Goal: Information Seeking & Learning: Learn about a topic

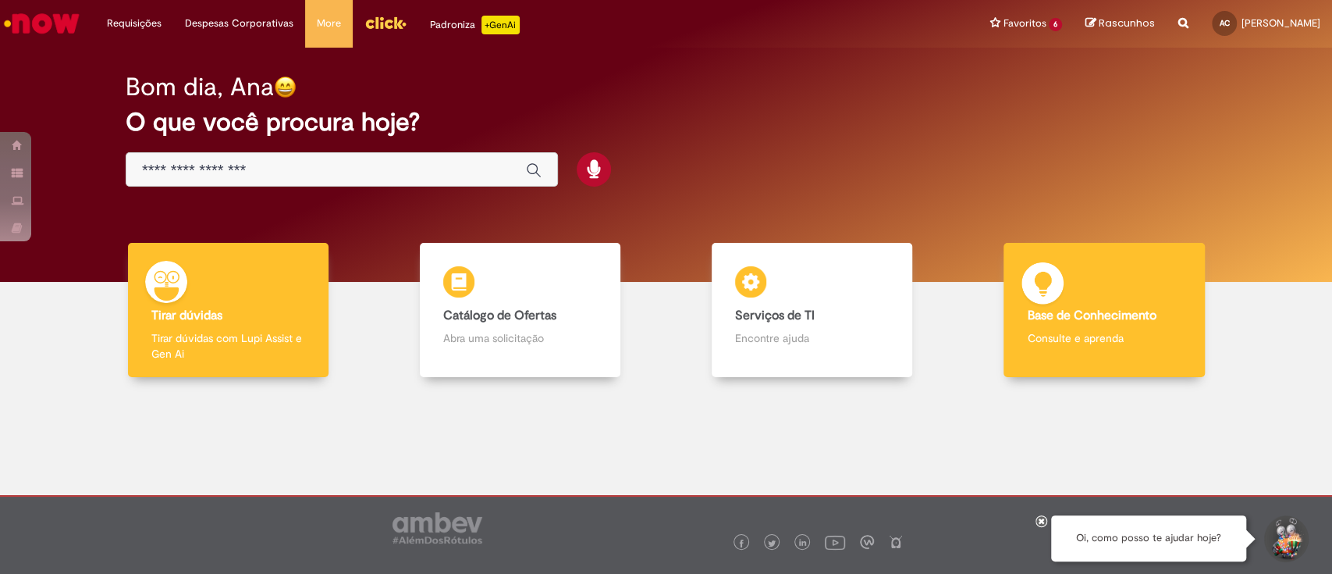
click at [1054, 316] on b "Base de Conhecimento" at bounding box center [1091, 316] width 129 height 16
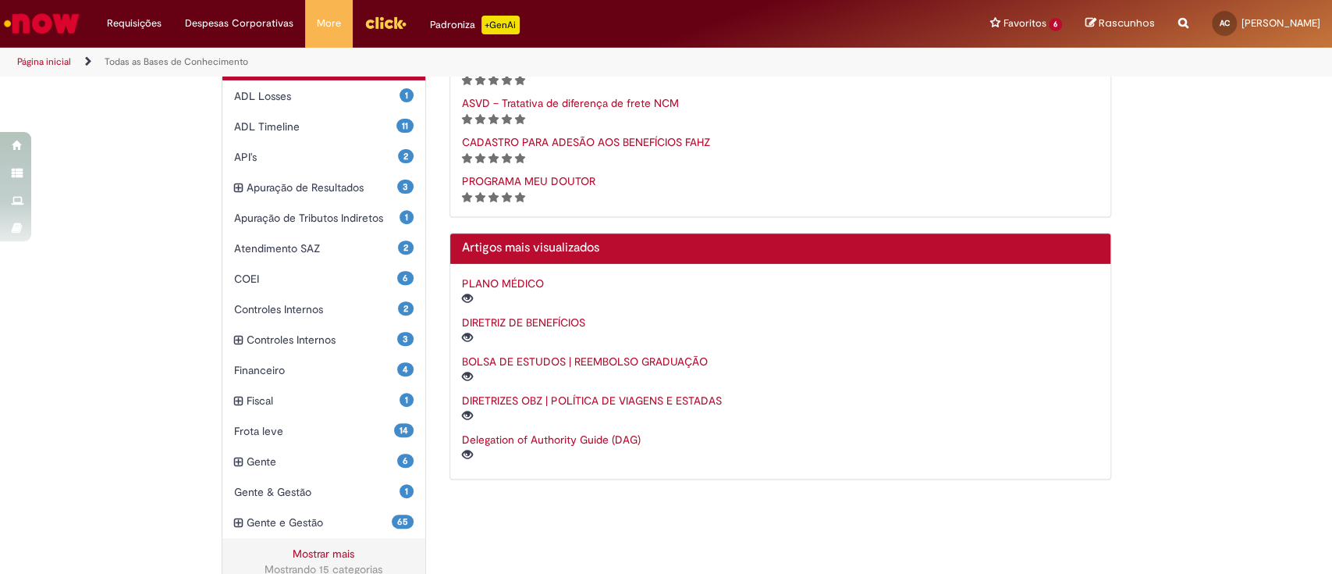
scroll to position [406, 0]
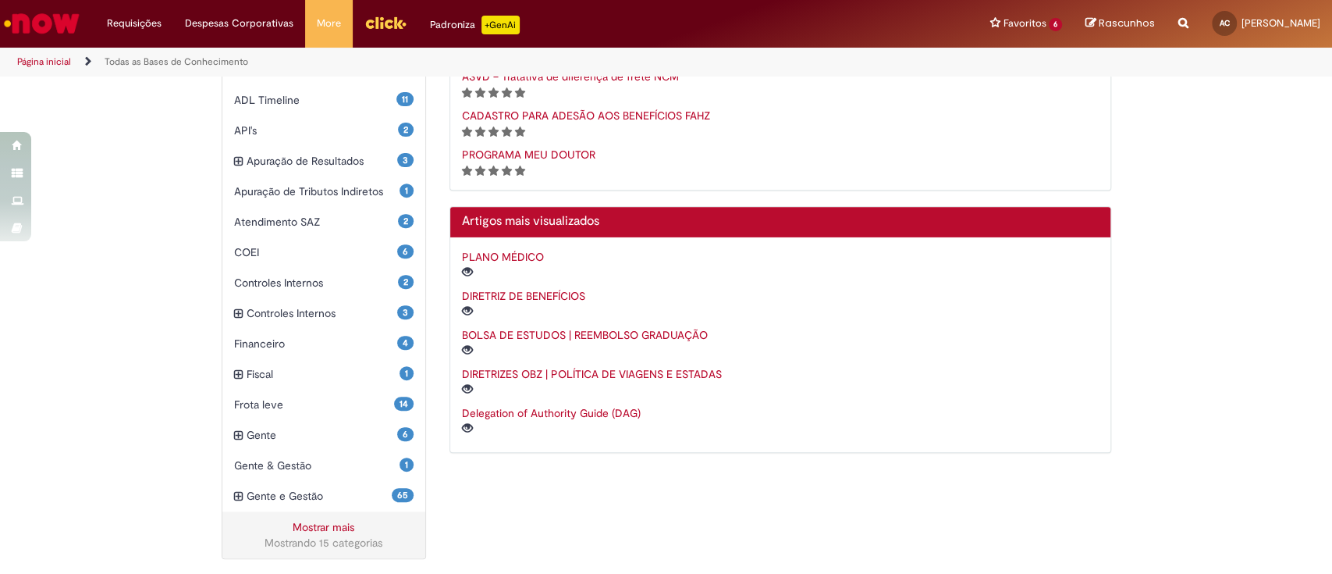
click at [332, 525] on link "Mostrar mais" at bounding box center [324, 527] width 62 height 14
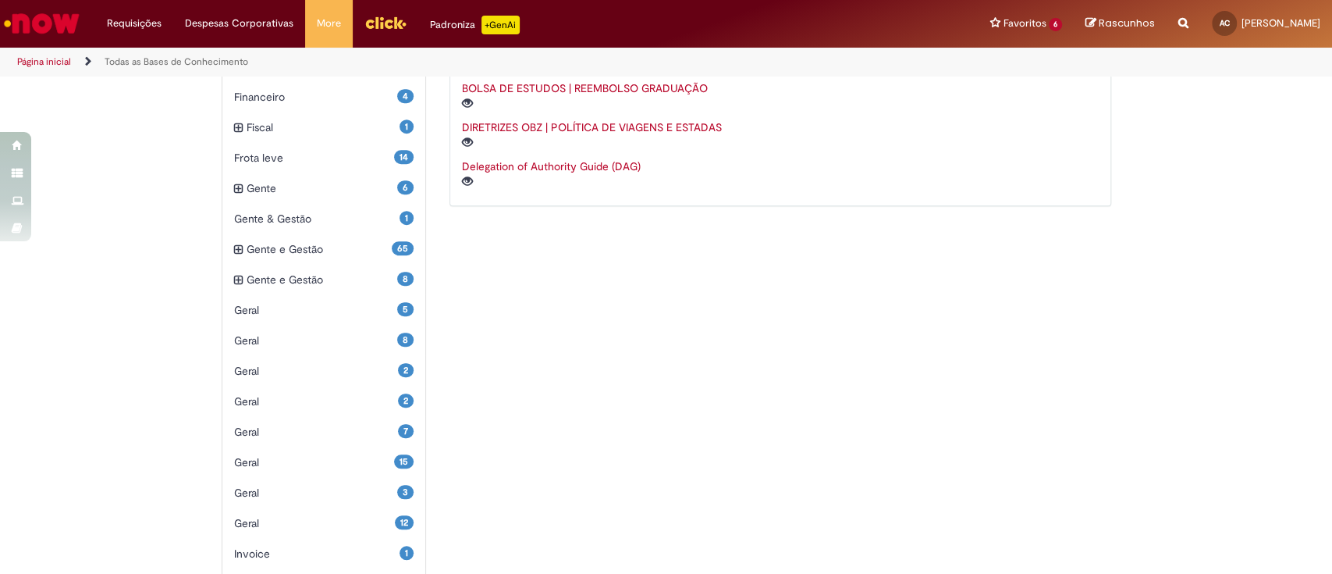
scroll to position [650, 0]
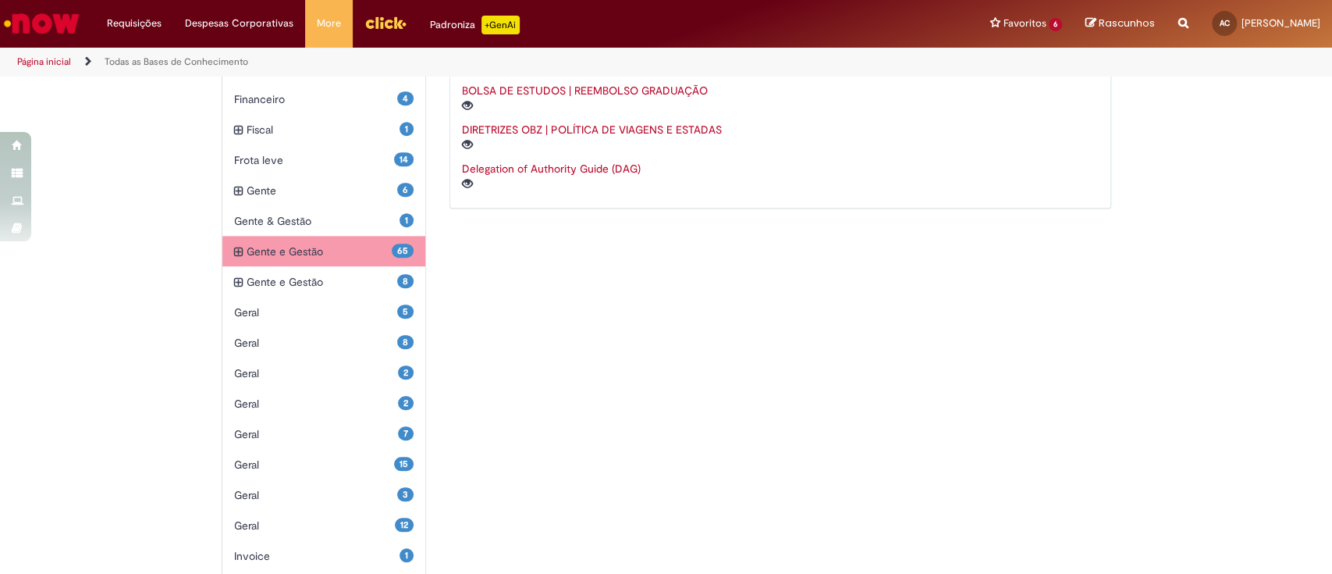
click at [223, 247] on div "65 Gente e Gestão Itens" at bounding box center [324, 251] width 204 height 31
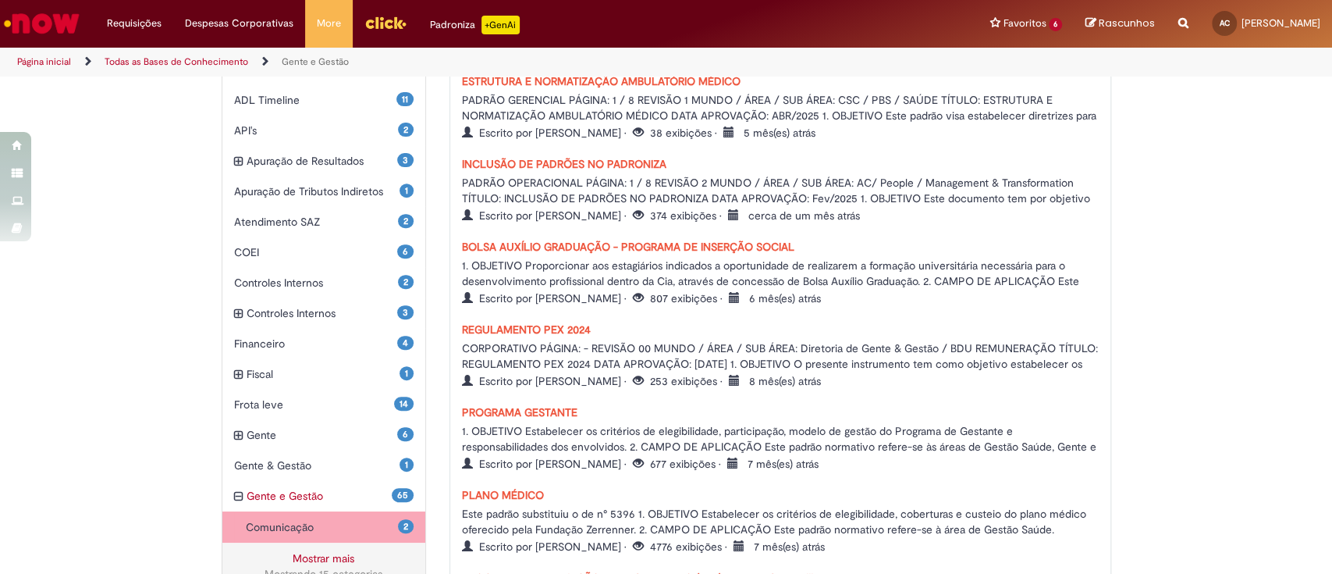
scroll to position [404, 0]
click at [235, 310] on div "3 Controles Internos Itens" at bounding box center [324, 314] width 204 height 31
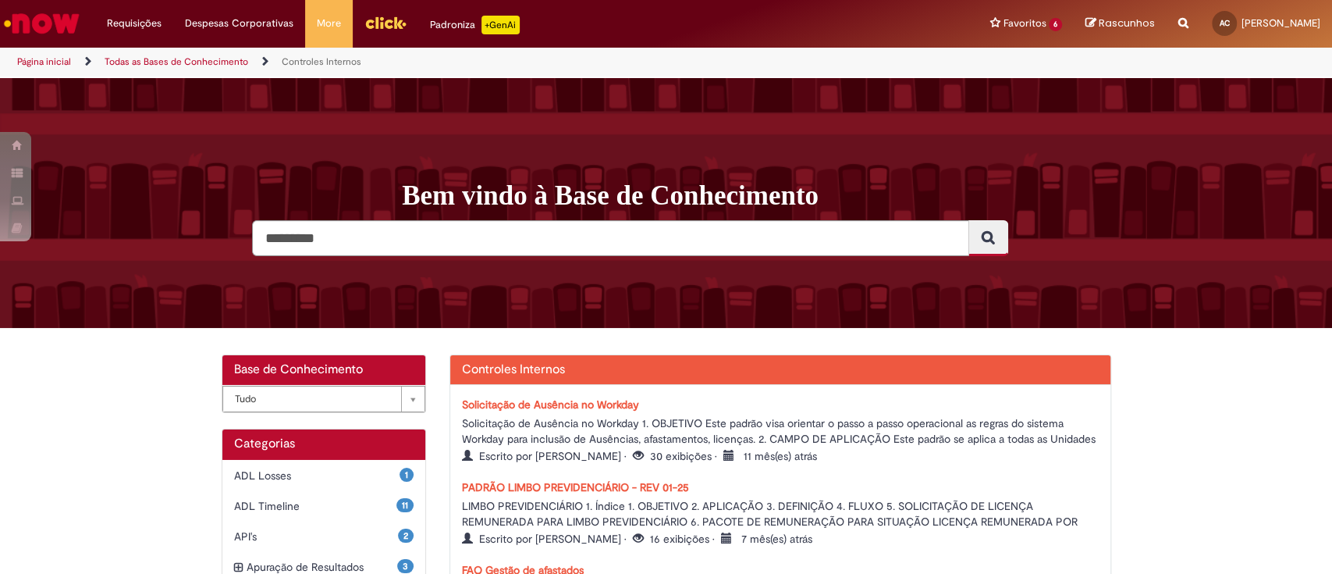
click at [191, 63] on link "Todas as Bases de Conhecimento" at bounding box center [177, 61] width 144 height 12
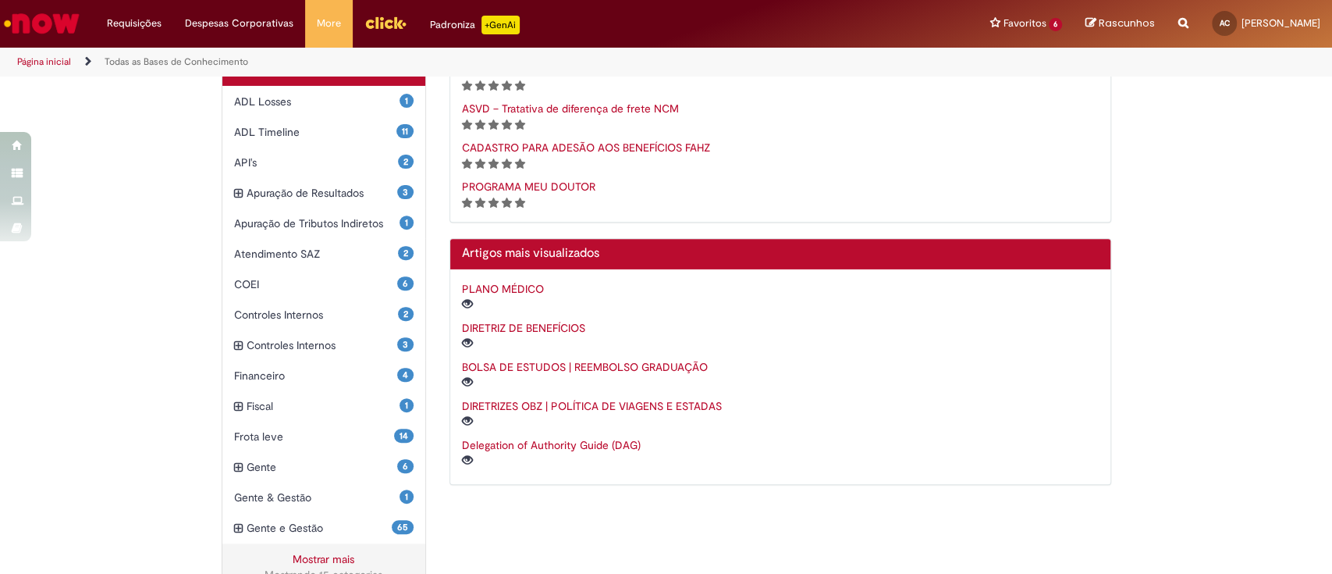
scroll to position [406, 0]
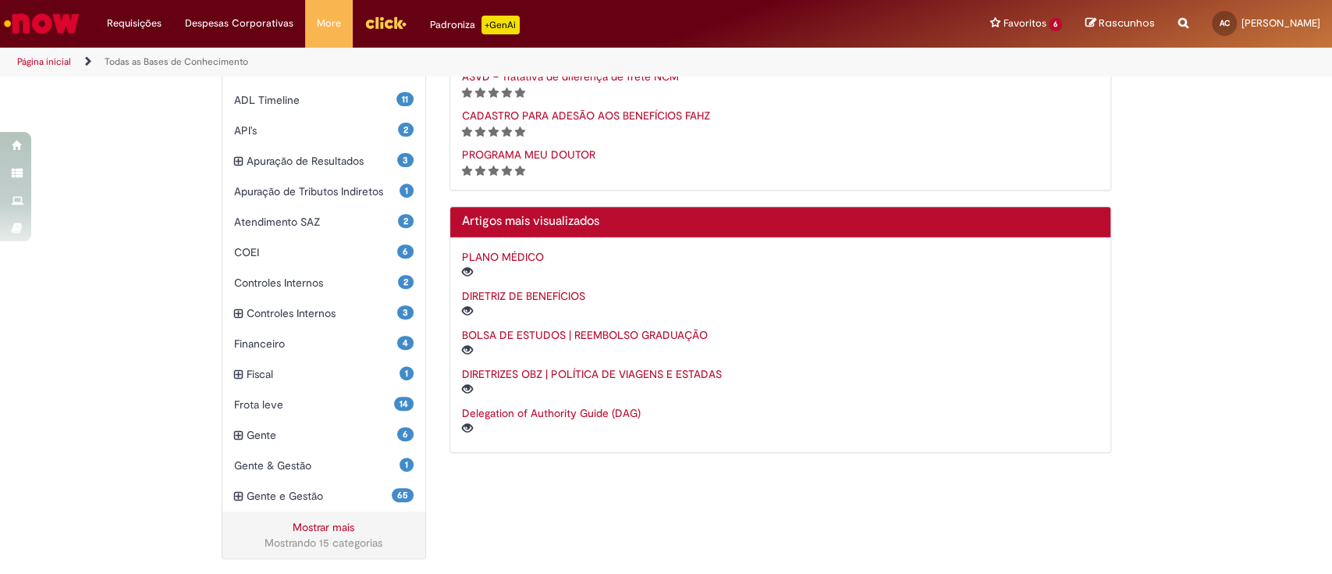
click at [307, 520] on link "Mostrar mais" at bounding box center [324, 527] width 62 height 14
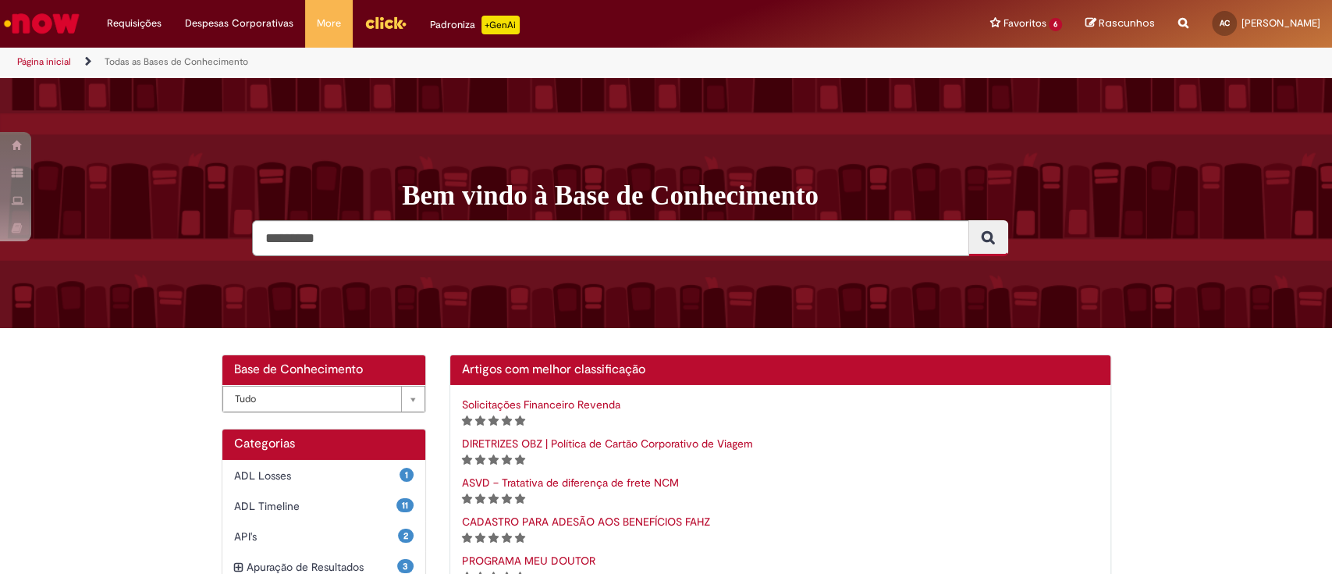
scroll to position [906, 0]
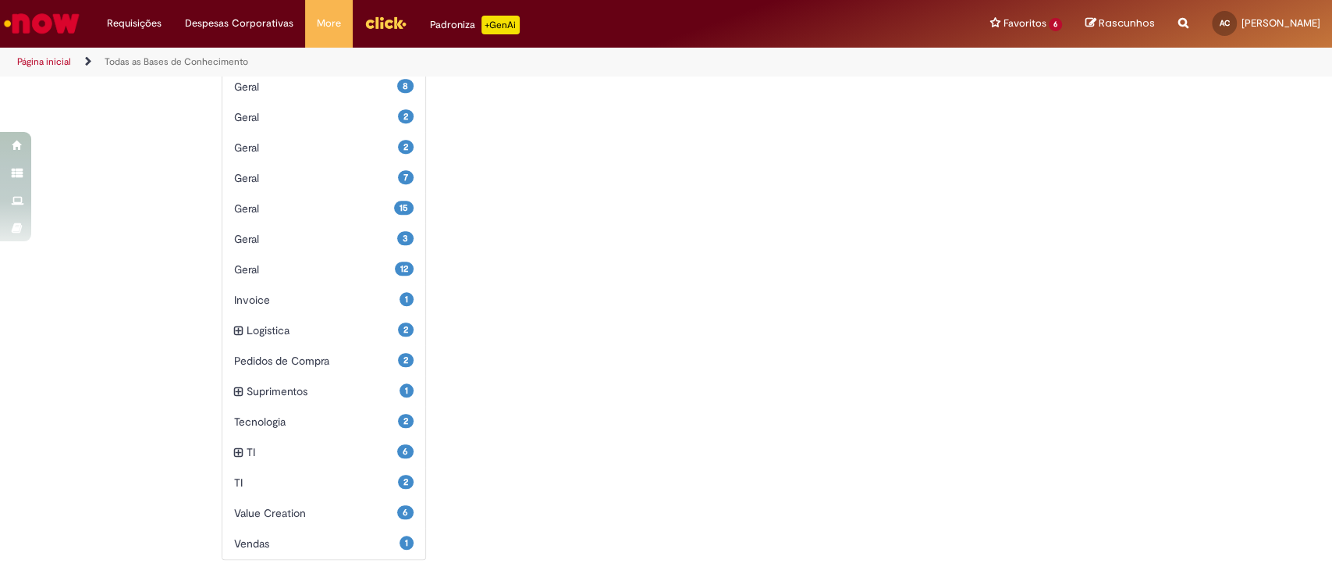
click at [372, 28] on img "Menu Cabeçalho" at bounding box center [385, 22] width 42 height 23
